Goal: Task Accomplishment & Management: Manage account settings

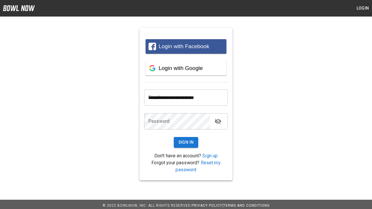
type input "**********"
click at [186, 142] on button "Sign In" at bounding box center [186, 142] width 25 height 11
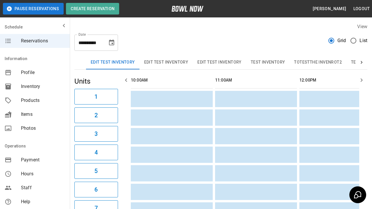
scroll to position [0, 842]
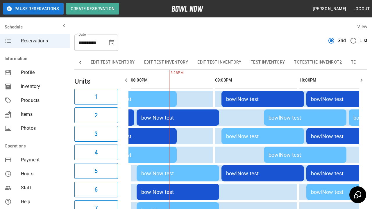
scroll to position [0, 356]
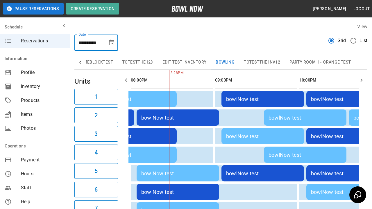
type input "**********"
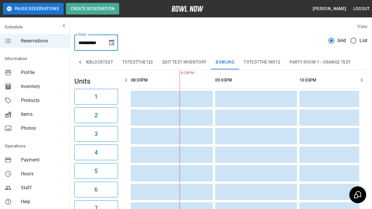
scroll to position [0, 831]
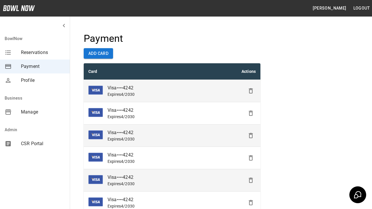
click at [250, 91] on icon "Delete" at bounding box center [250, 90] width 7 height 7
click at [250, 113] on icon "Delete" at bounding box center [250, 113] width 7 height 7
click at [250, 136] on icon "Delete" at bounding box center [250, 135] width 7 height 7
click at [250, 158] on icon "Delete" at bounding box center [250, 157] width 7 height 7
click at [250, 180] on icon "Delete" at bounding box center [250, 180] width 7 height 7
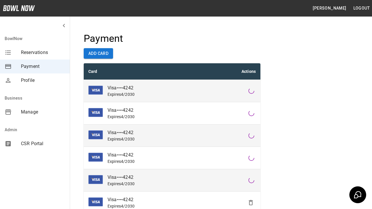
click at [250, 203] on icon "Delete" at bounding box center [250, 202] width 7 height 7
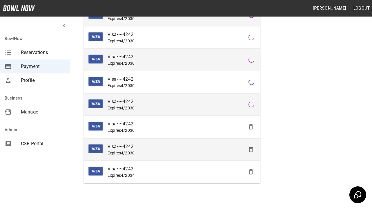
click at [250, 127] on icon "Delete" at bounding box center [250, 126] width 7 height 7
click at [250, 149] on icon "Delete" at bounding box center [250, 149] width 7 height 7
click at [250, 172] on icon "Delete" at bounding box center [250, 171] width 7 height 7
